Goal: Check status: Check status

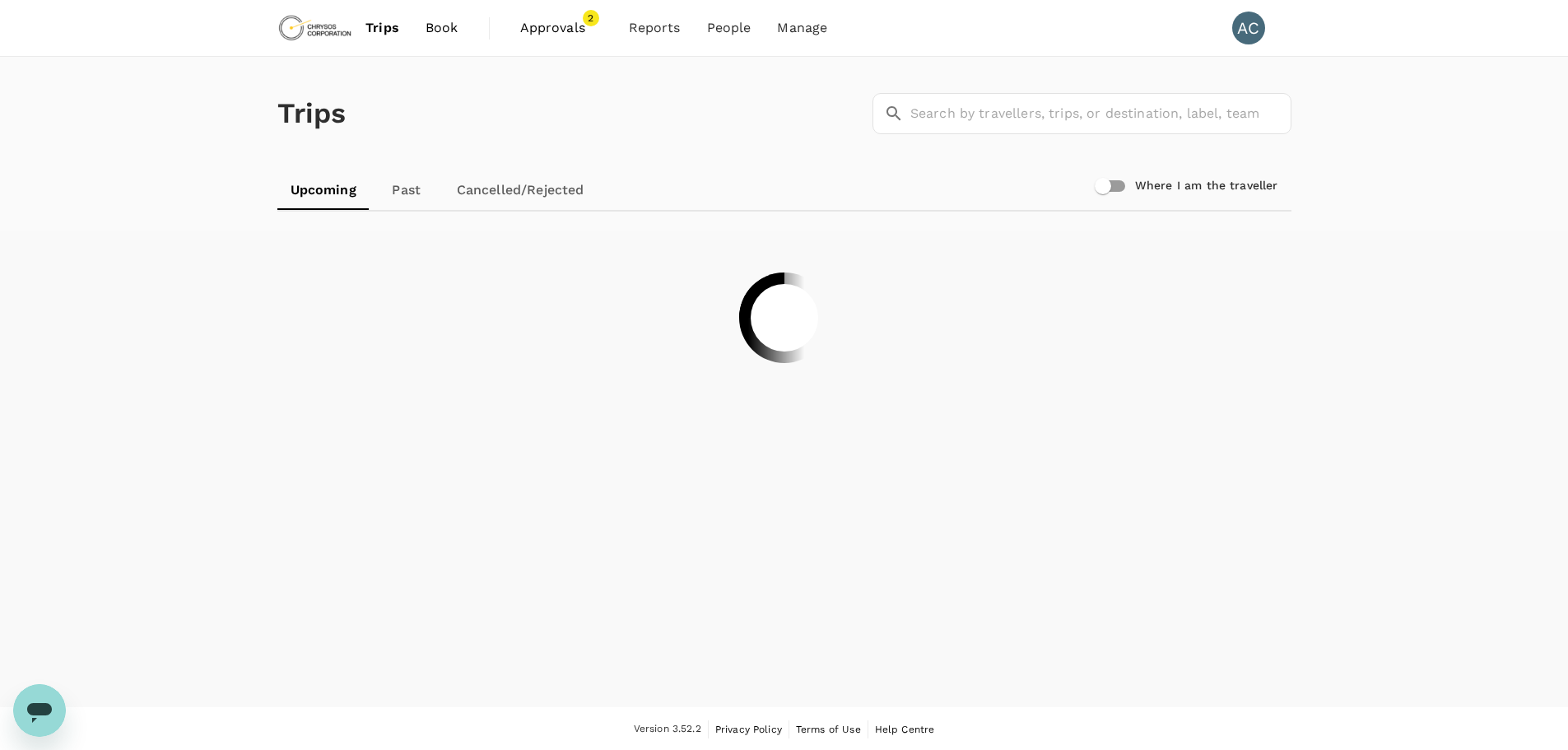
click at [541, 29] on span "Approvals" at bounding box center [561, 28] width 82 height 19
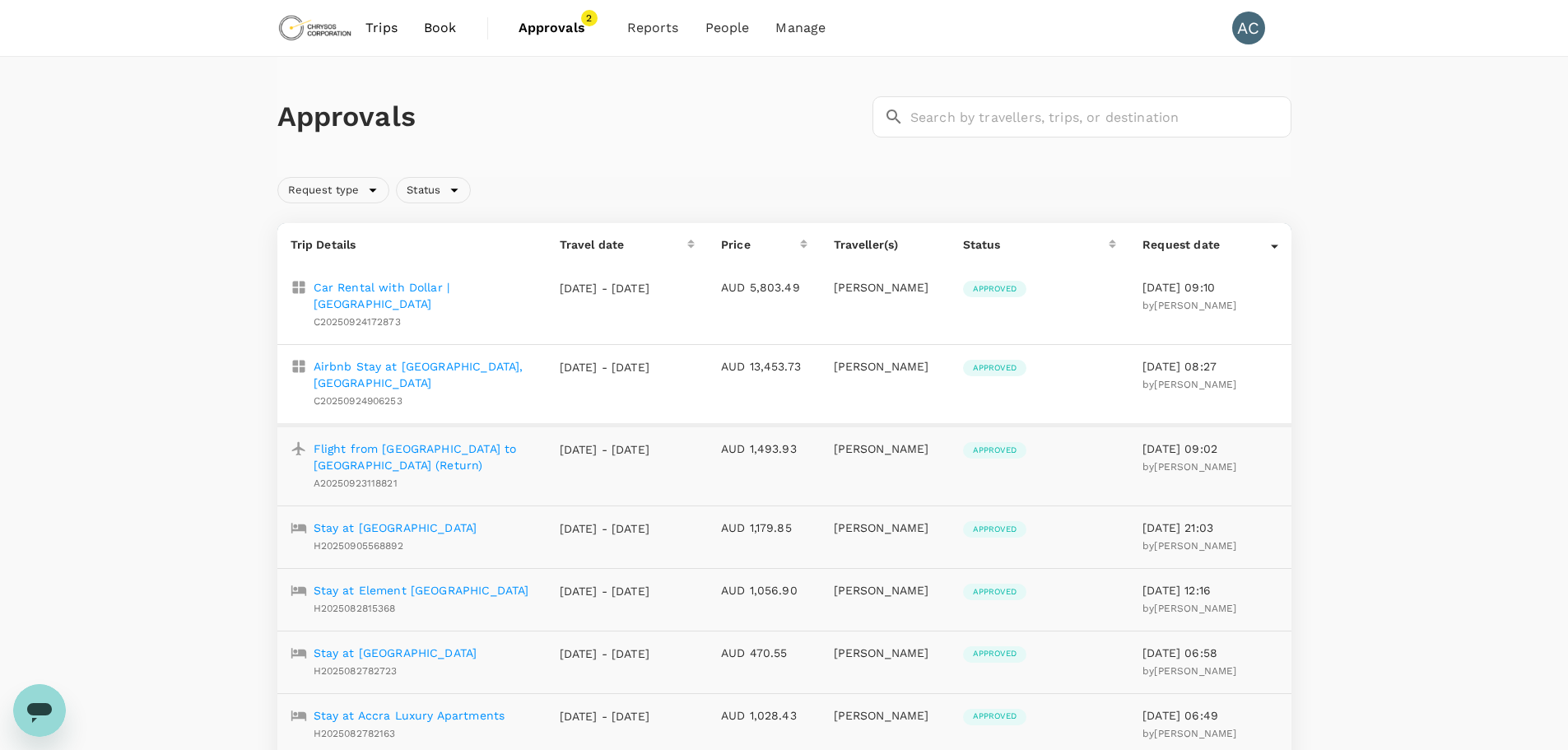
drag, startPoint x: 394, startPoint y: 290, endPoint x: 389, endPoint y: 306, distance: 16.8
click at [394, 290] on p "Car Rental with Dollar | [GEOGRAPHIC_DATA]" at bounding box center [423, 295] width 220 height 33
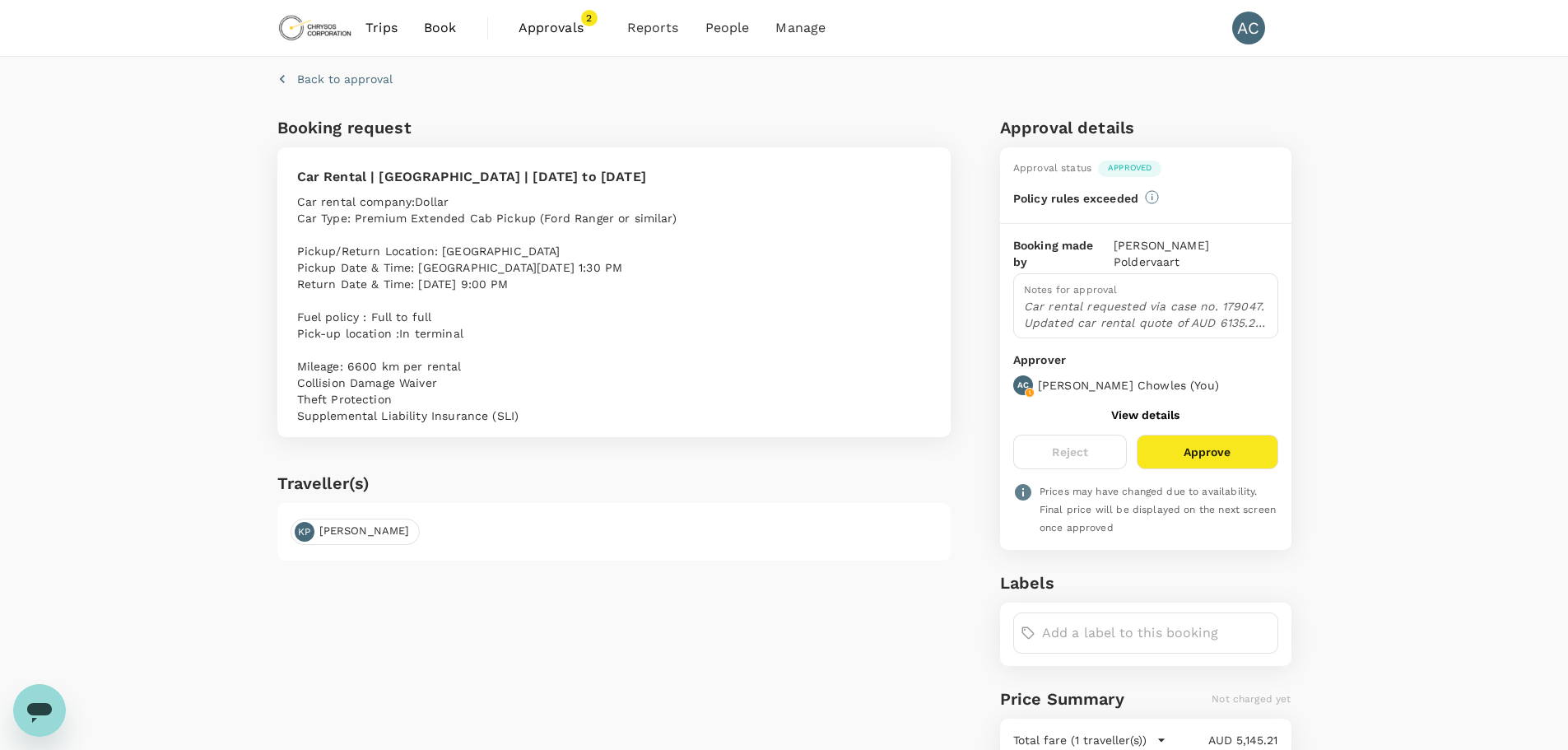
click at [1108, 298] on p "Car rental requested via case no. 179047. Updated car rental quote of AUD 6135.…" at bounding box center [1145, 314] width 243 height 33
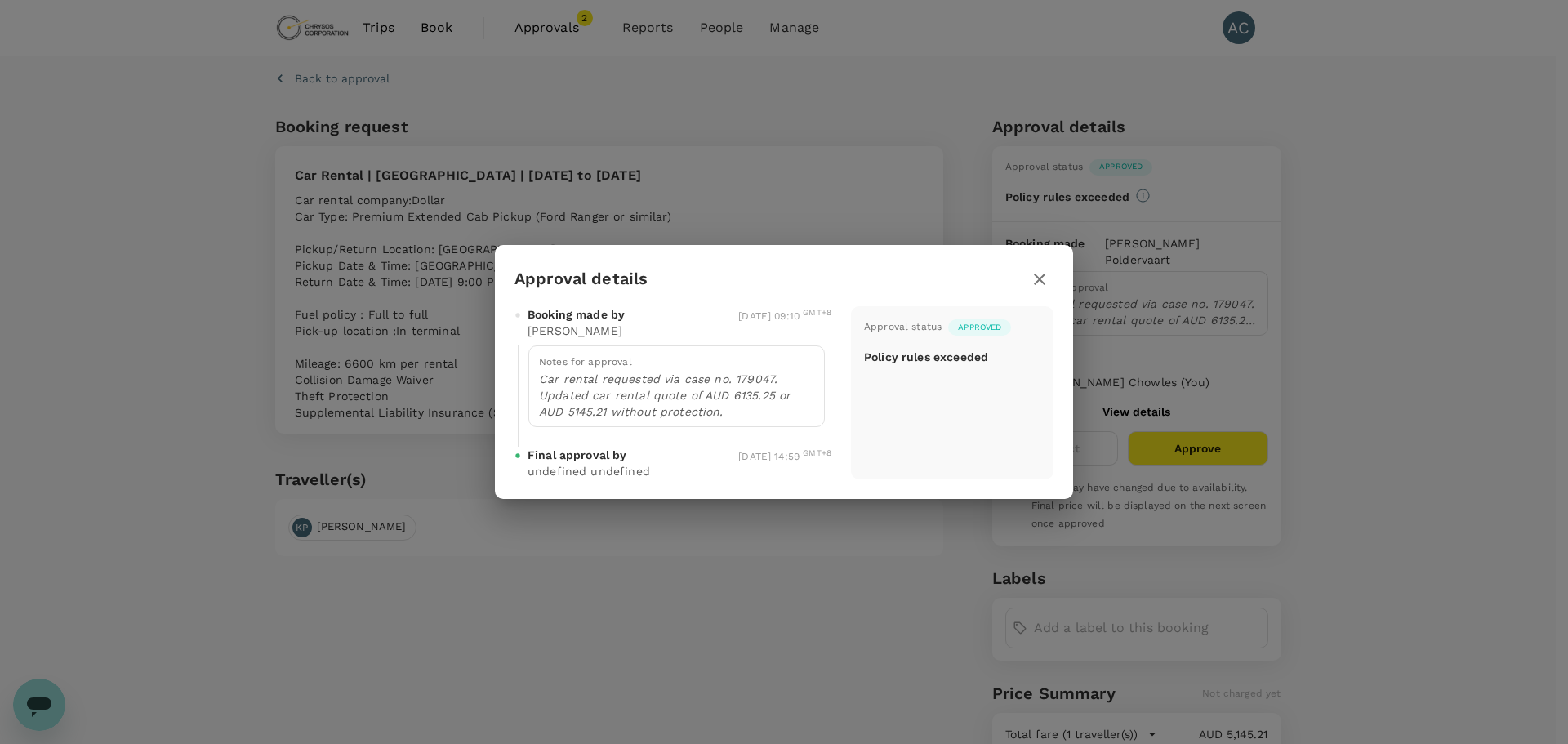
click at [1042, 278] on icon "button" at bounding box center [1039, 280] width 12 height 12
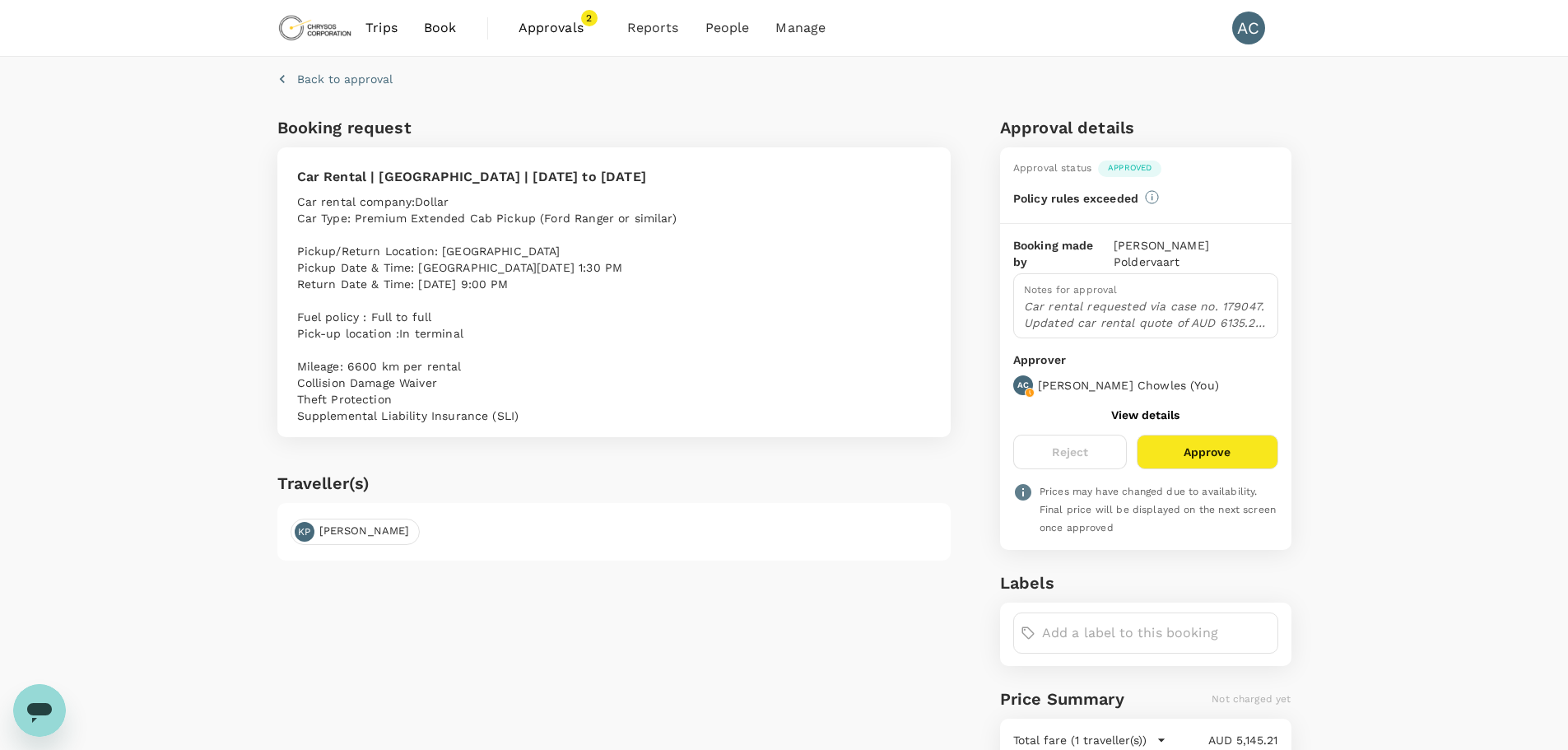
click at [1094, 298] on p "Car rental requested via case no. 179047. Updated car rental quote of AUD 6135.…" at bounding box center [1145, 314] width 243 height 33
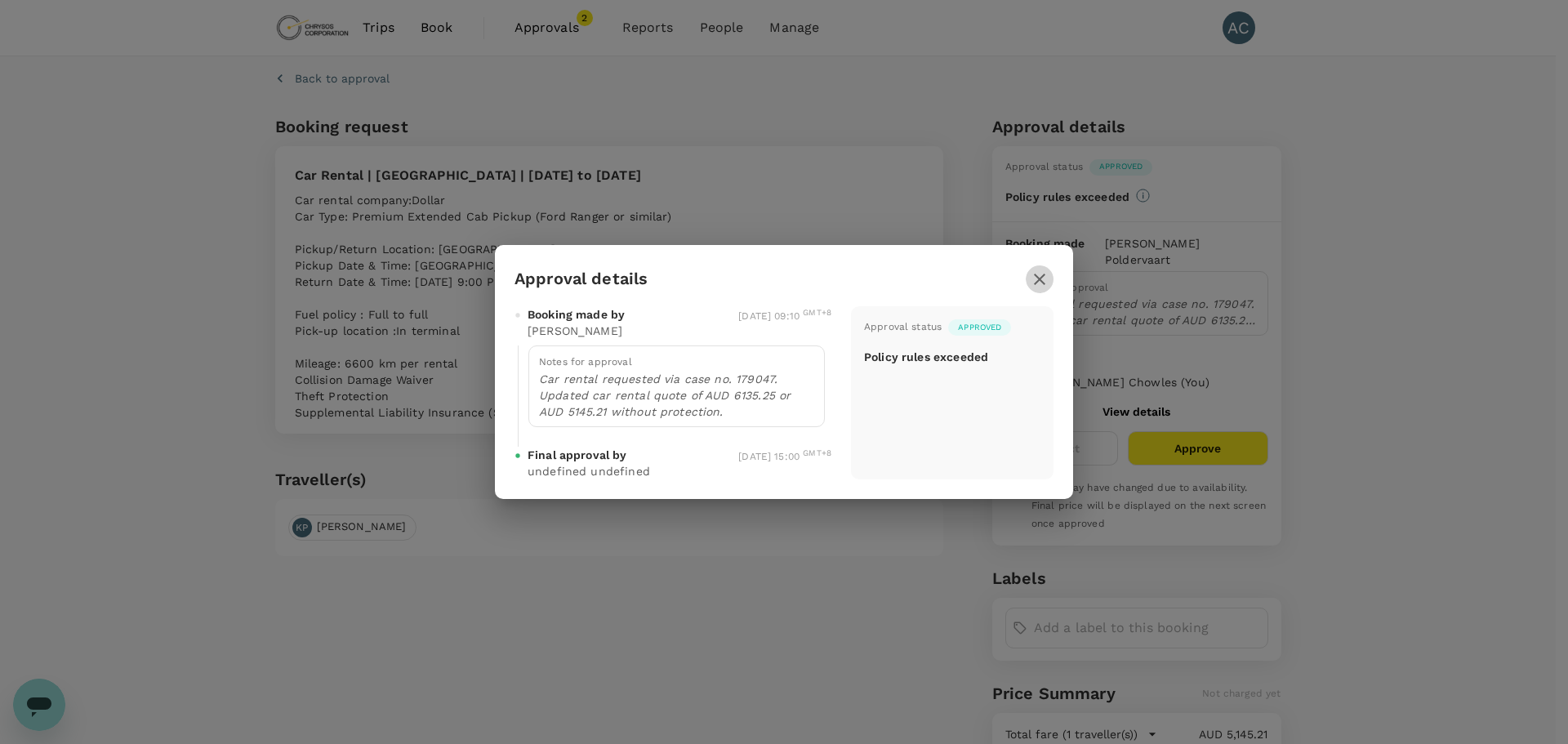
click at [1039, 281] on icon "button" at bounding box center [1039, 279] width 19 height 19
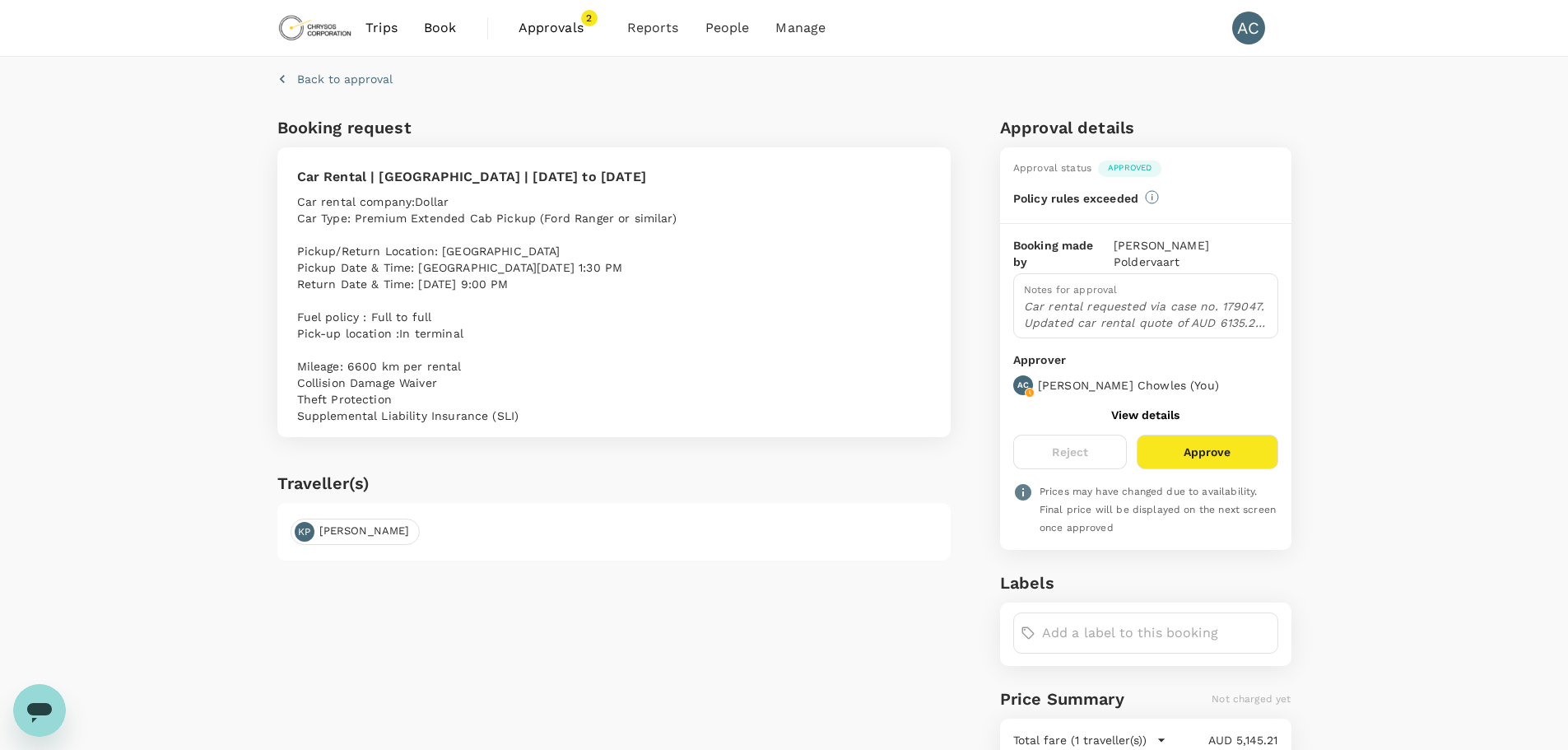
click at [1056, 620] on input "text" at bounding box center [1156, 632] width 229 height 26
click at [144, 305] on div "Back to approval Booking request Car Rental | [GEOGRAPHIC_DATA] | [DATE] to [DA…" at bounding box center [784, 659] width 1568 height 1206
click at [554, 21] on span "Approvals" at bounding box center [560, 28] width 82 height 19
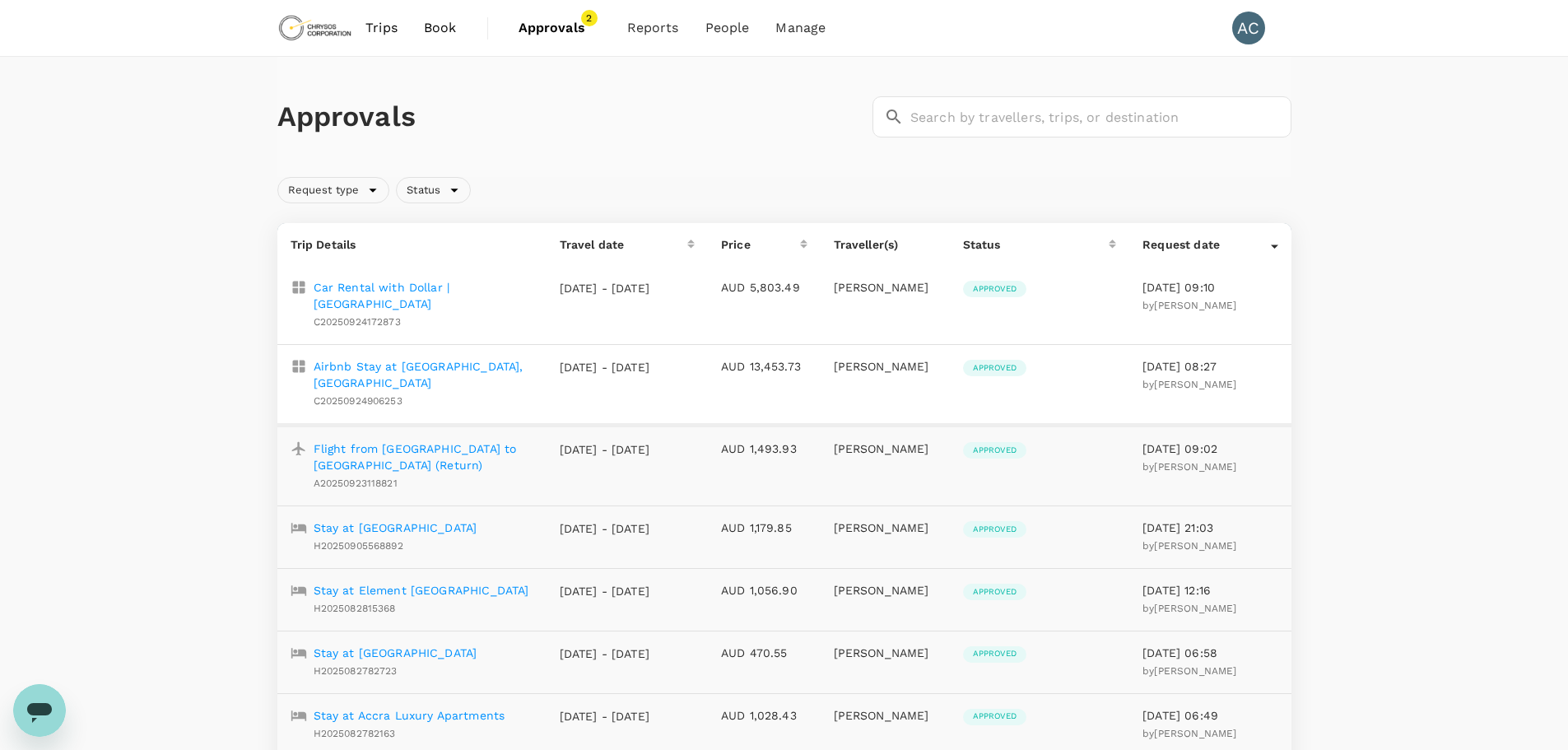
click at [561, 24] on span "Approvals" at bounding box center [560, 28] width 82 height 19
click at [547, 27] on span "Approvals" at bounding box center [560, 28] width 82 height 19
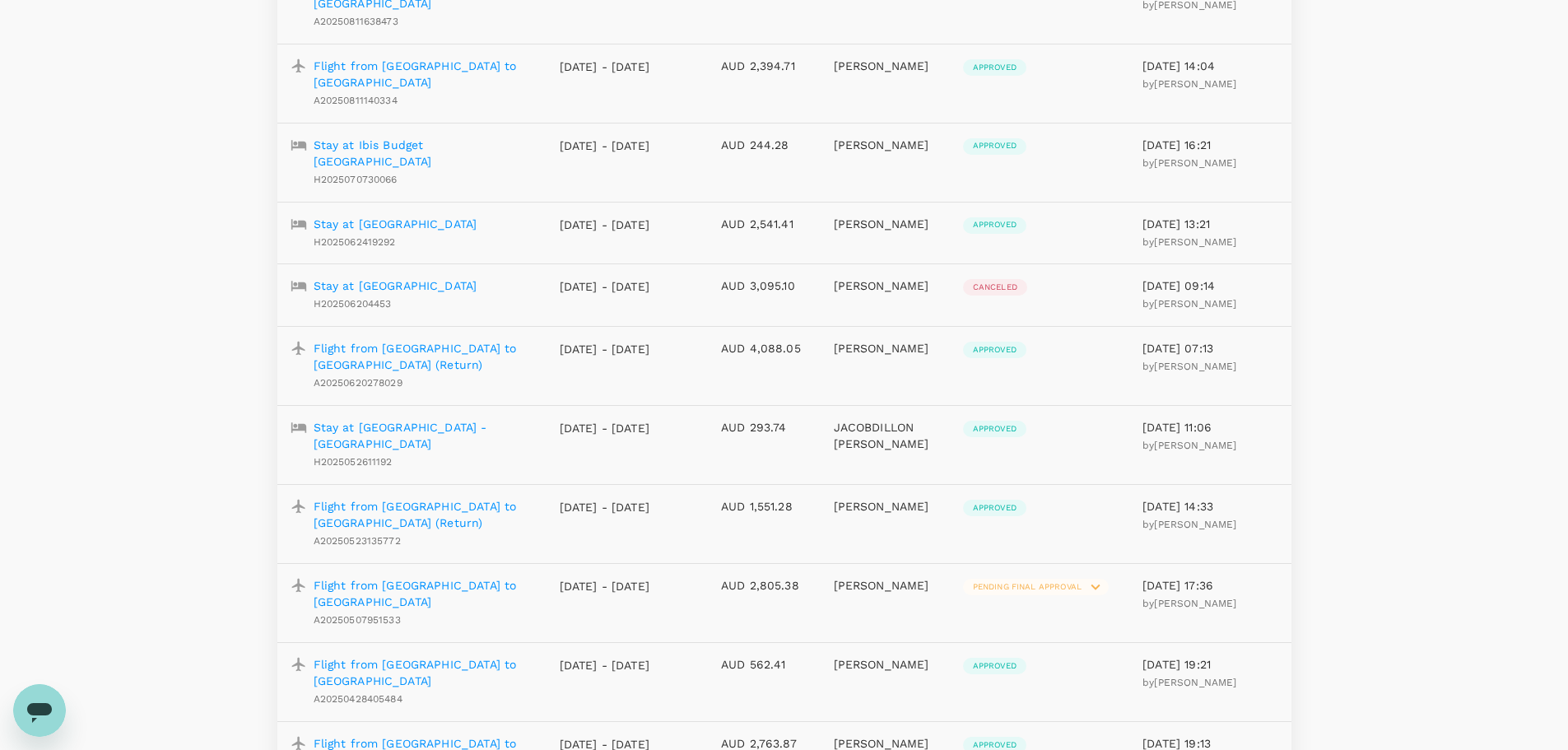
scroll to position [1406, 0]
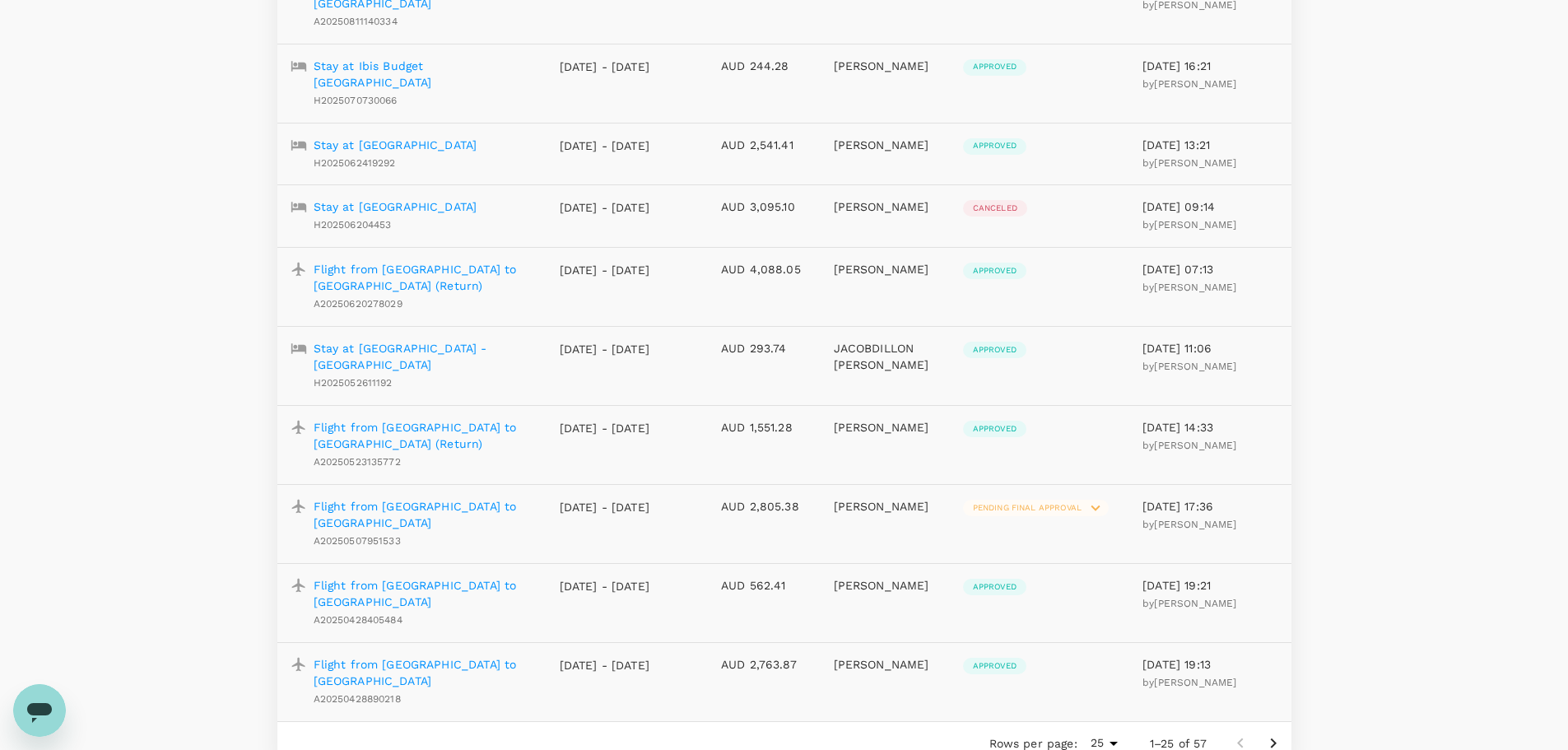
click at [1283, 733] on icon "Go to next page" at bounding box center [1273, 742] width 19 height 19
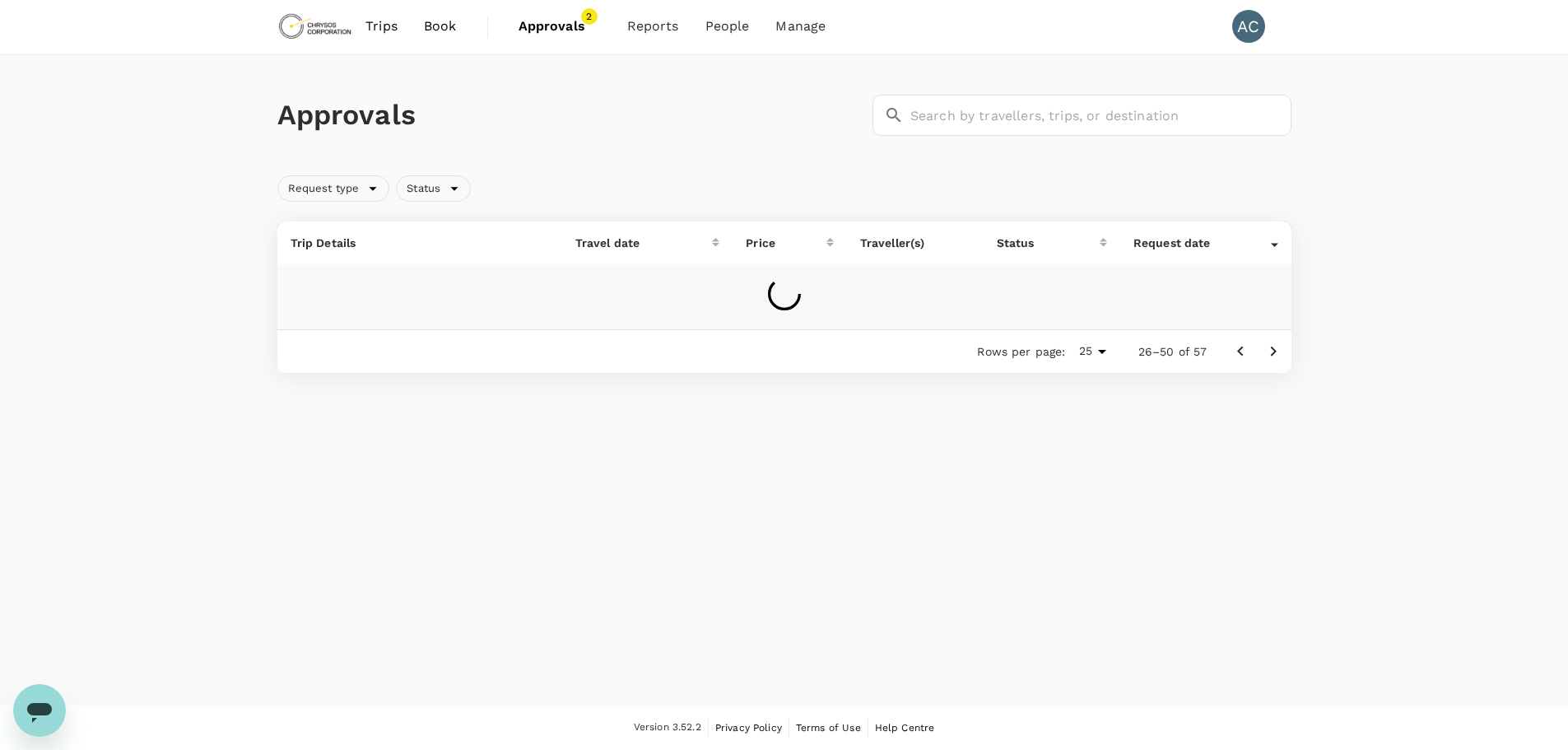
scroll to position [2, 0]
